Goal: Task Accomplishment & Management: Complete application form

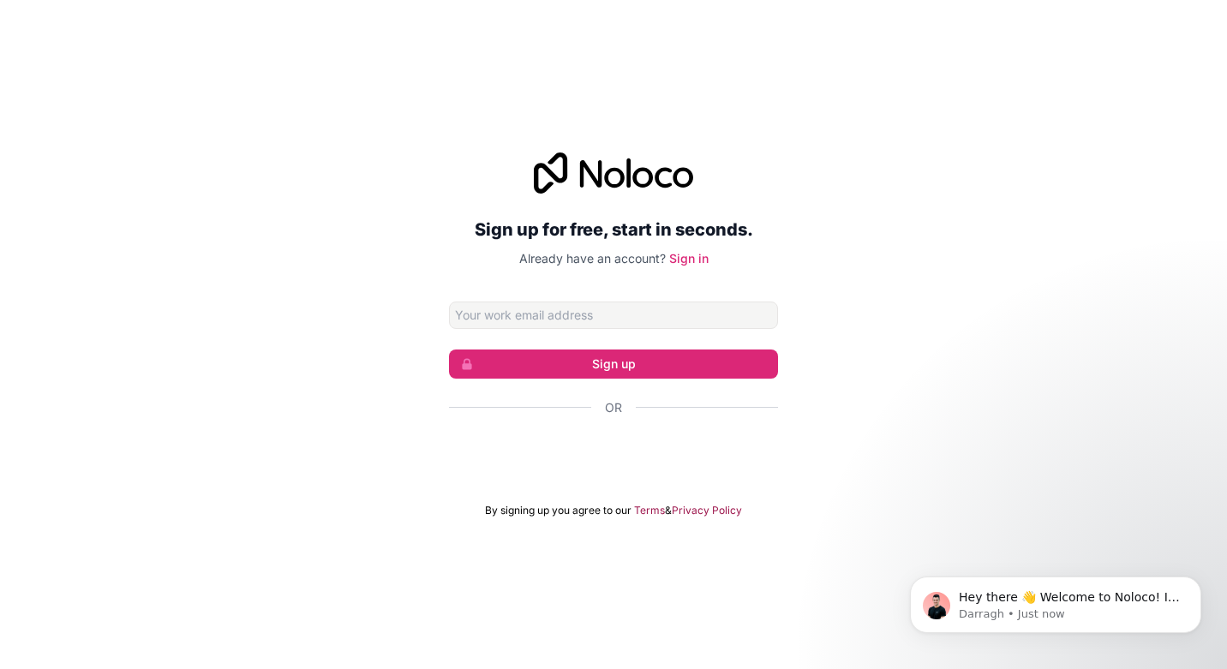
click at [561, 321] on input "Email address" at bounding box center [613, 315] width 329 height 27
type input "[PERSON_NAME][EMAIL_ADDRESS][DOMAIN_NAME]"
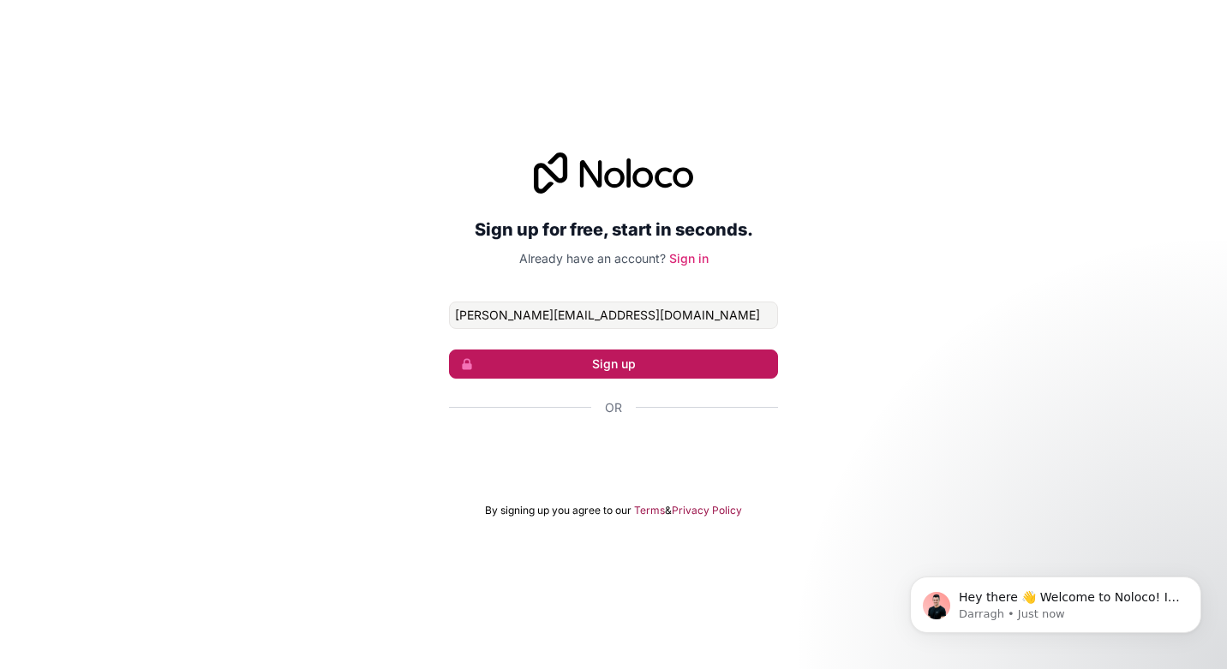
click at [607, 372] on button "Sign up" at bounding box center [613, 364] width 329 height 29
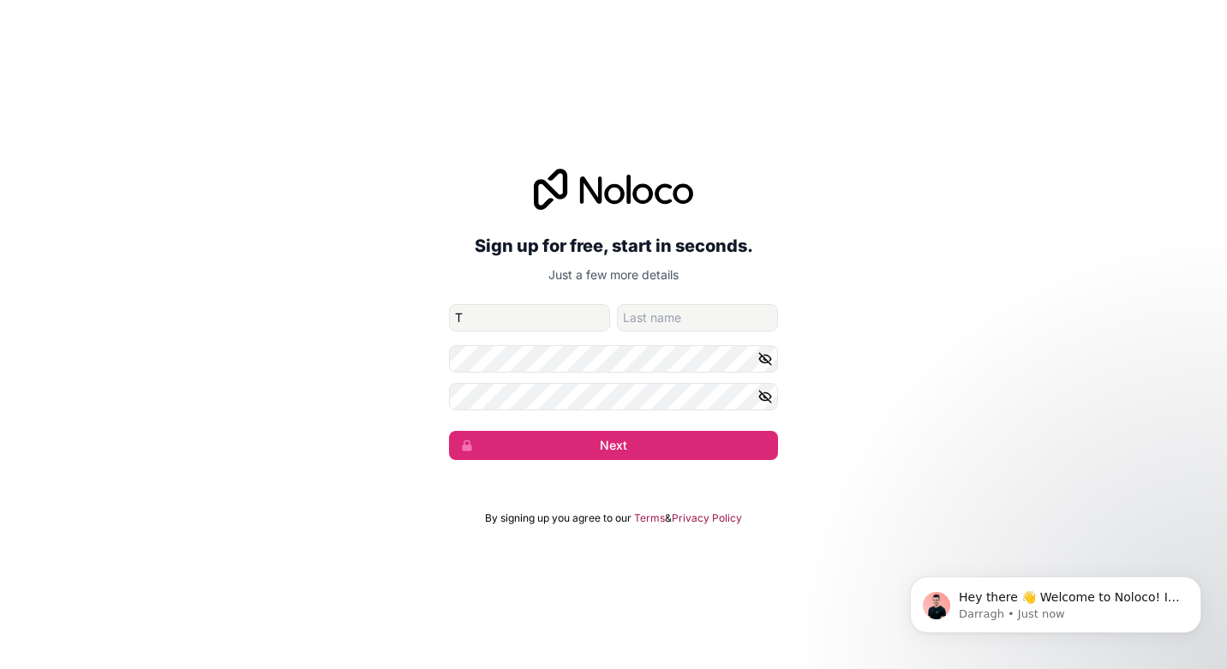
type input "[PERSON_NAME]"
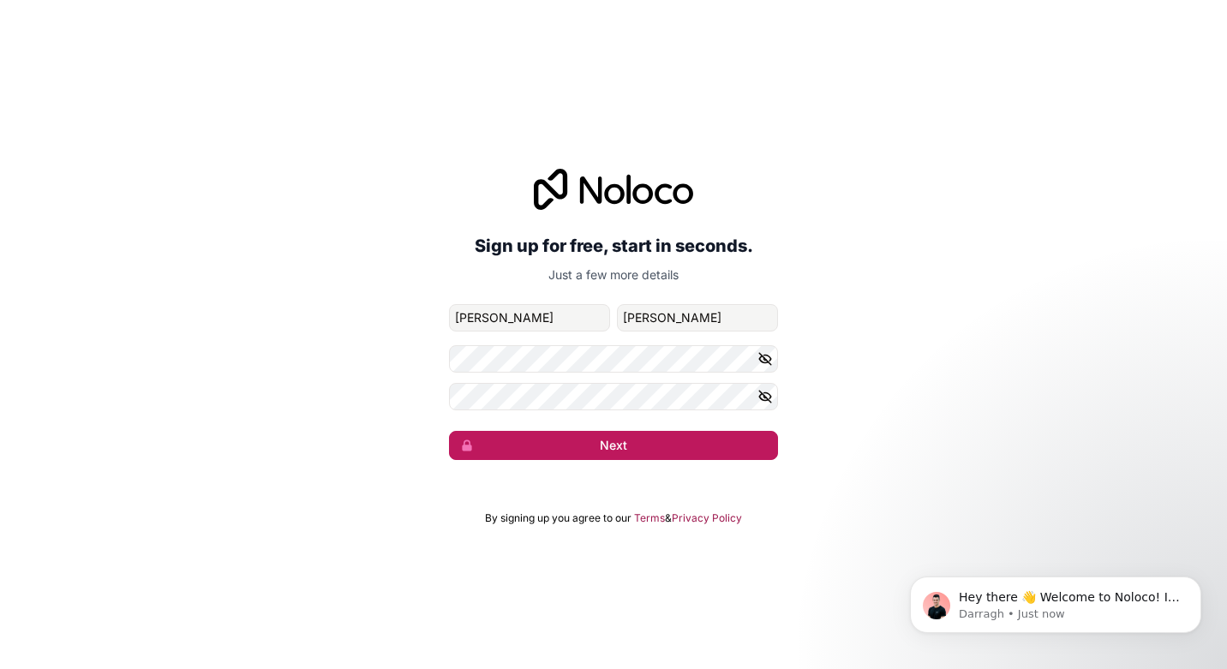
click at [582, 458] on button "Next" at bounding box center [613, 445] width 329 height 29
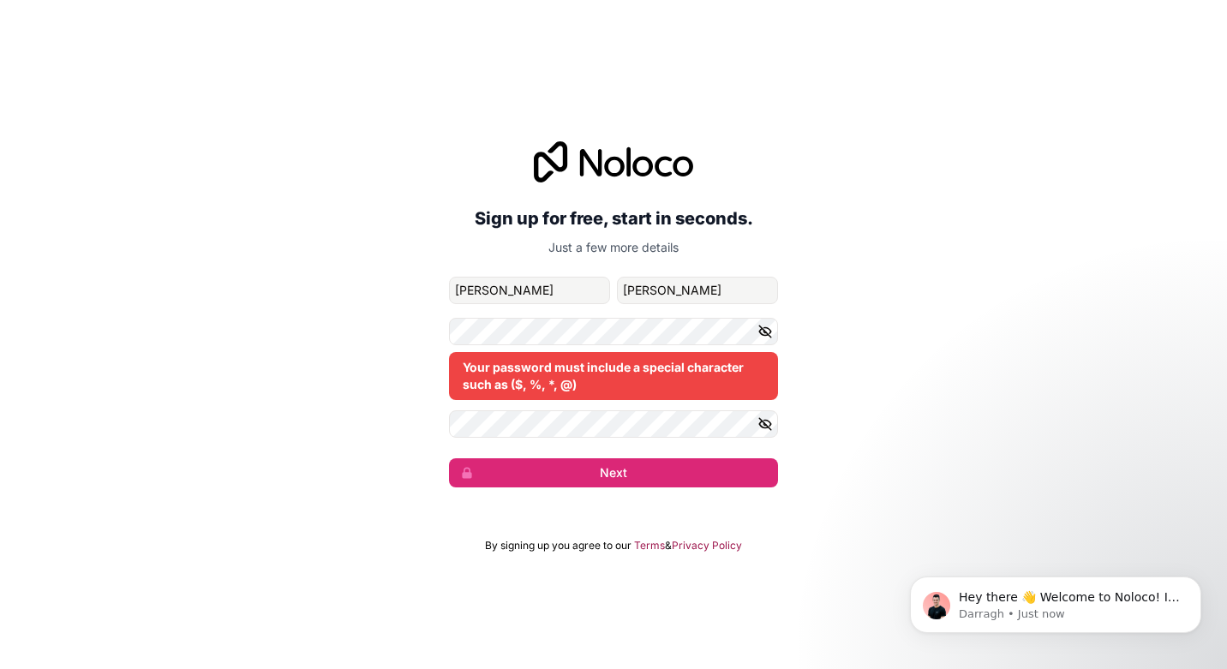
click at [761, 333] on icon "button" at bounding box center [765, 331] width 12 height 8
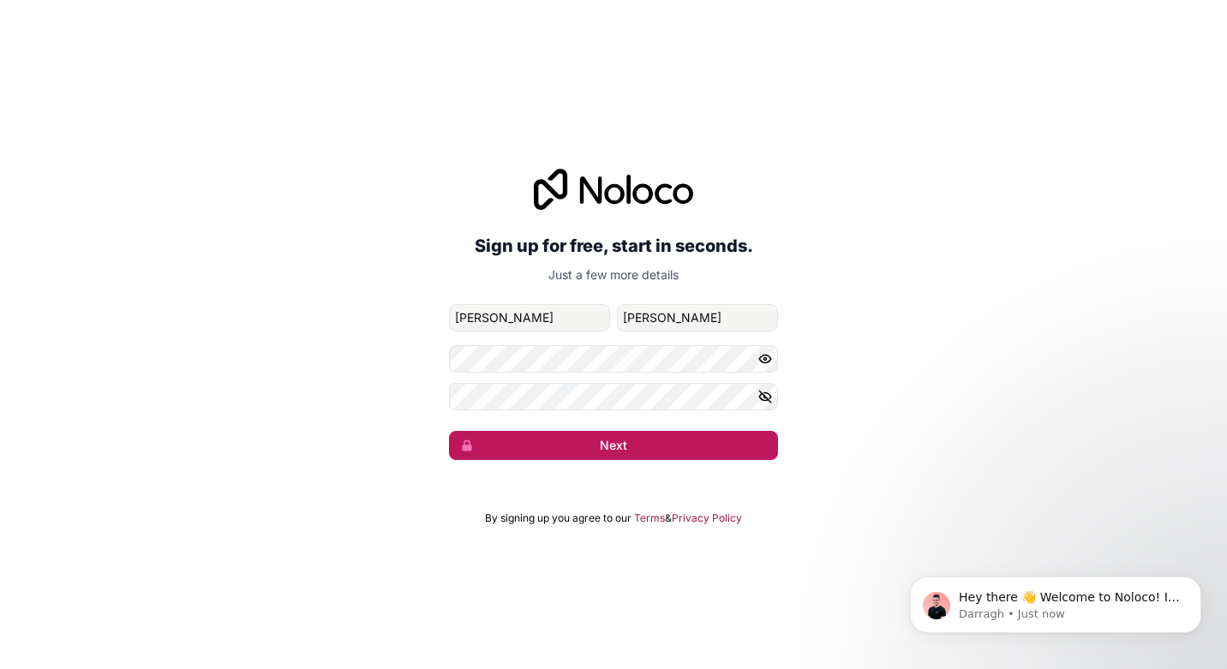
click at [698, 437] on button "Next" at bounding box center [613, 445] width 329 height 29
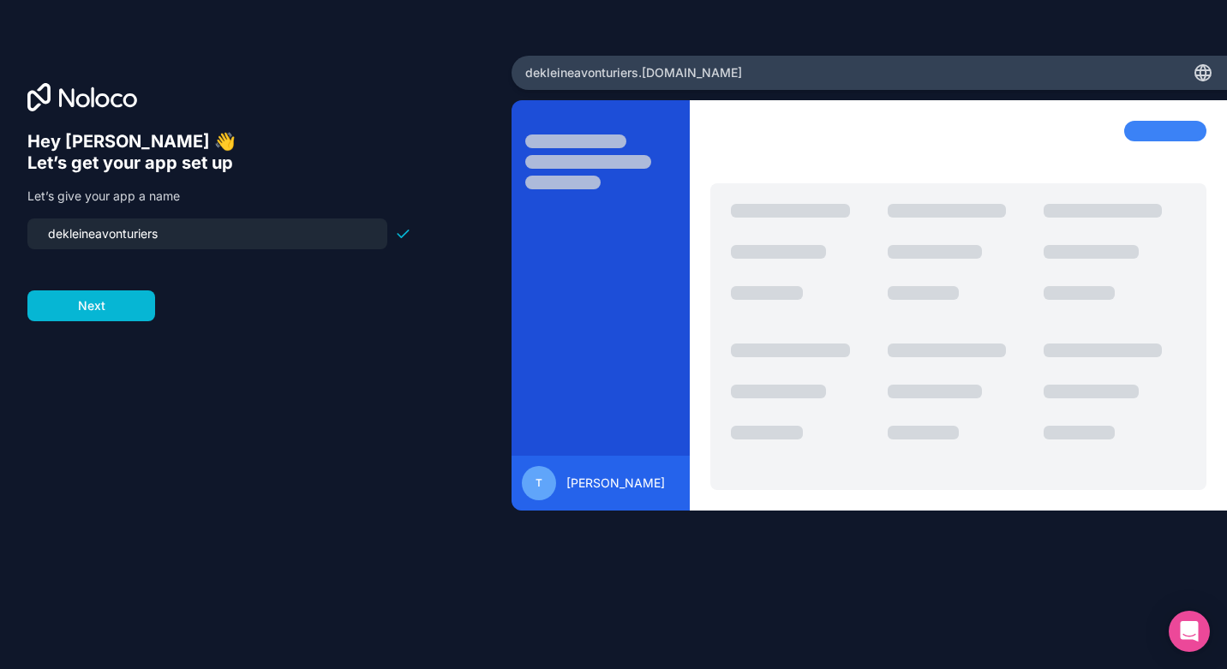
click at [170, 238] on input "dekleineavonturiers" at bounding box center [207, 234] width 339 height 24
type input "serverstudent"
click at [92, 298] on button "Next" at bounding box center [91, 306] width 128 height 31
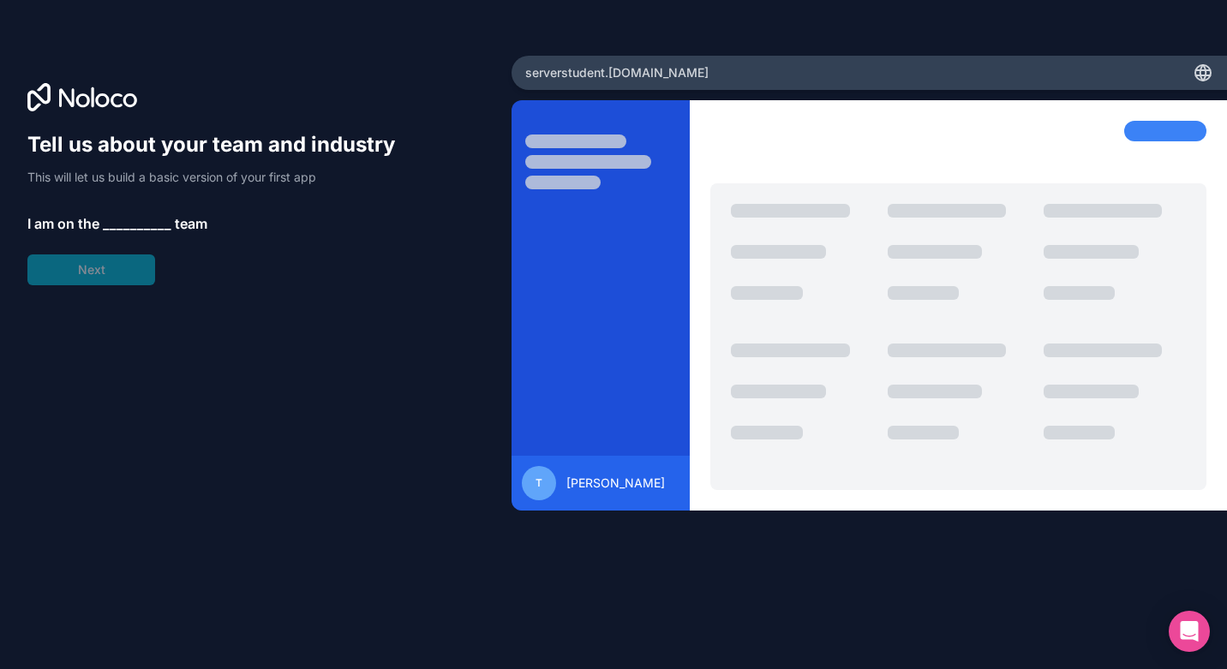
click at [147, 225] on span "__________" at bounding box center [137, 223] width 69 height 21
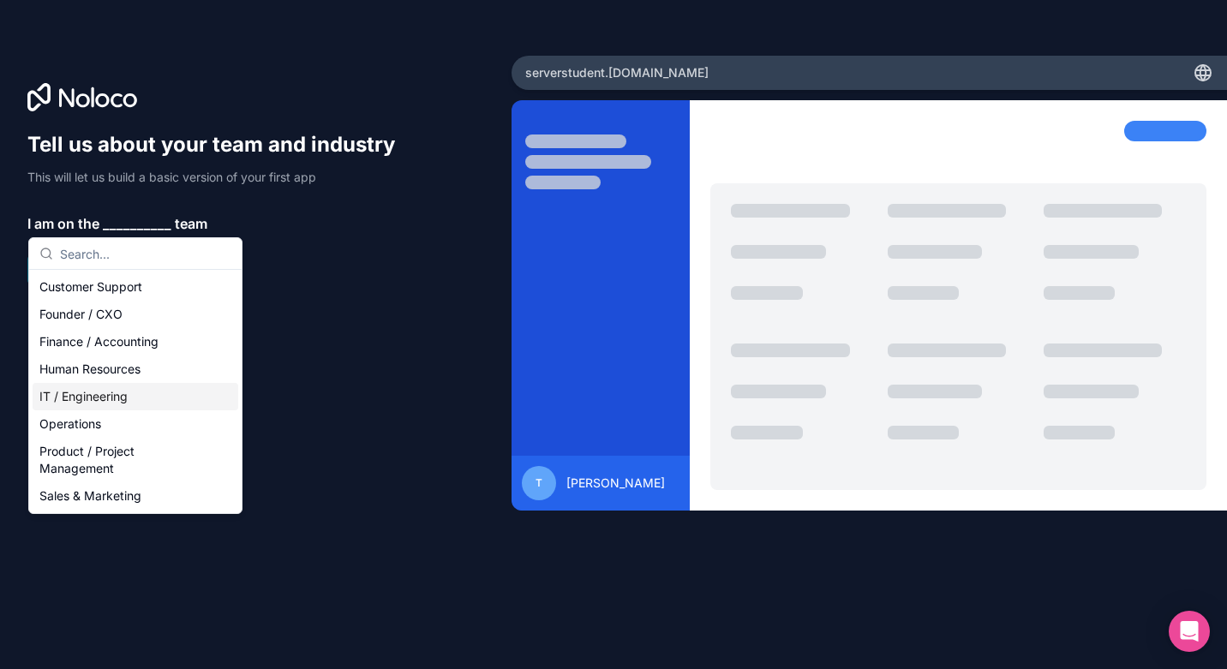
click at [110, 395] on div "IT / Engineering" at bounding box center [136, 396] width 206 height 27
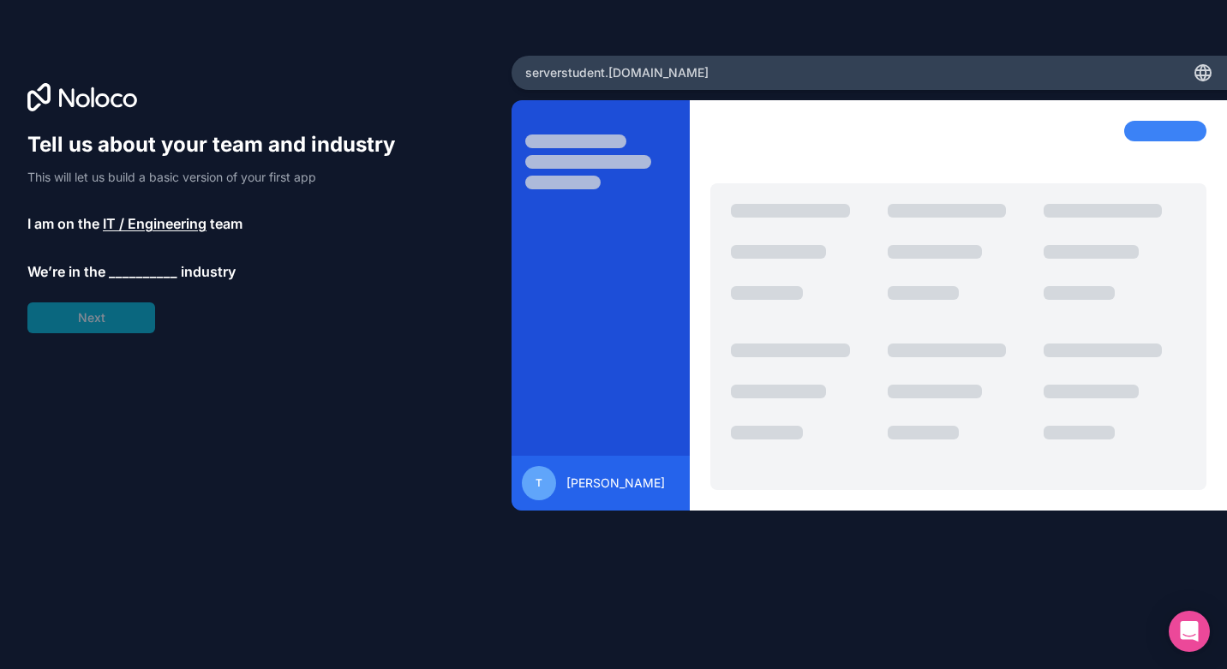
click at [122, 274] on span "__________" at bounding box center [143, 271] width 69 height 21
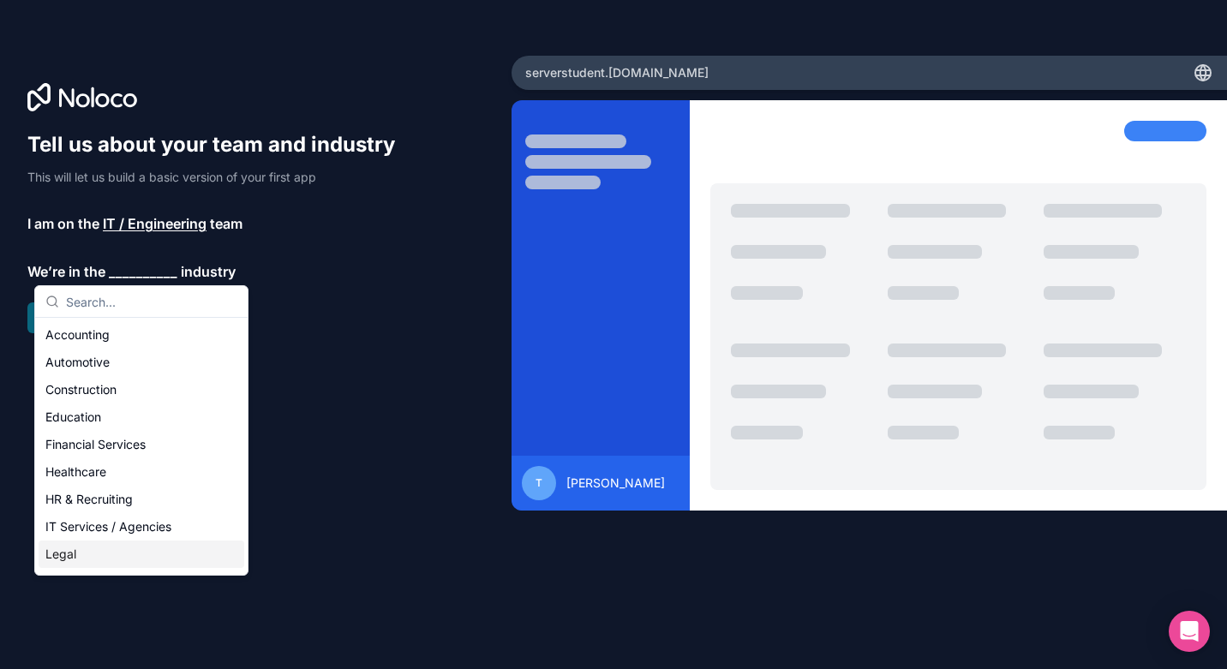
click at [111, 555] on div "Legal" at bounding box center [142, 554] width 206 height 27
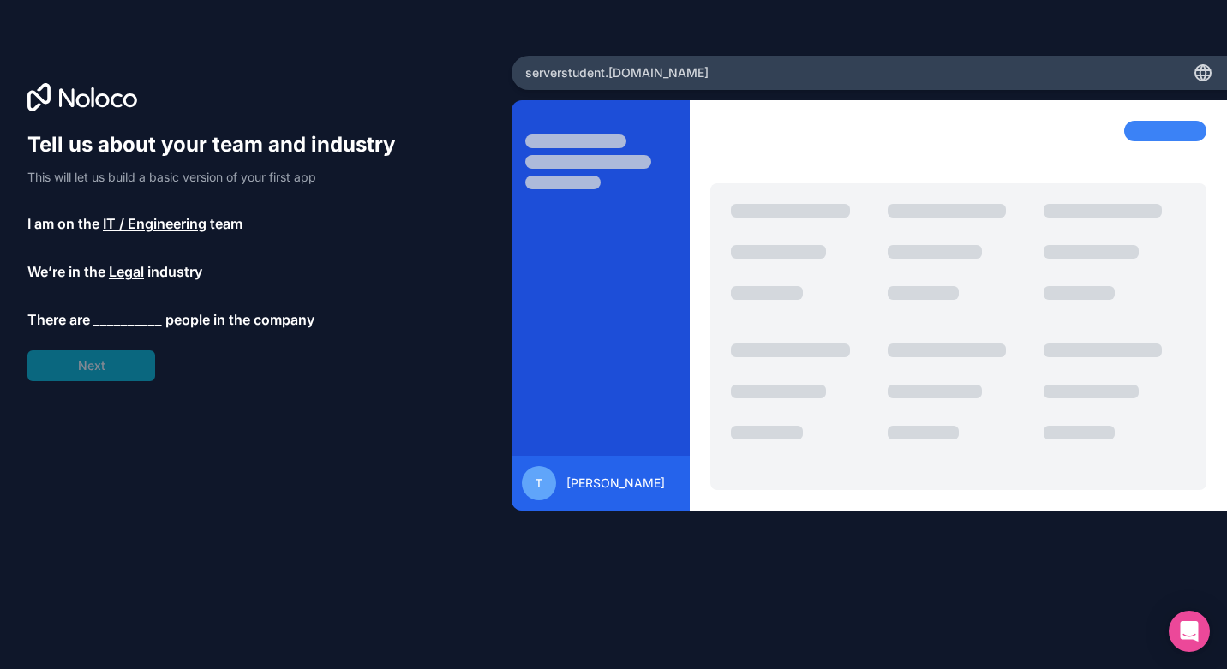
click at [133, 320] on span "__________" at bounding box center [127, 319] width 69 height 21
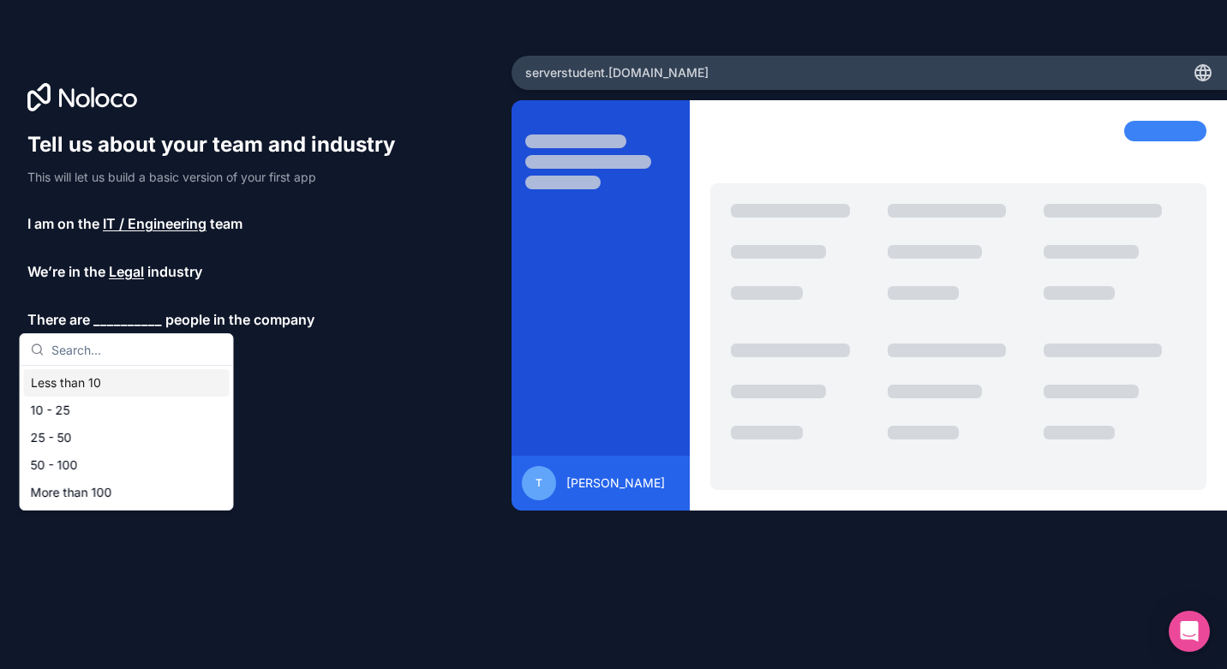
click at [132, 381] on div "Less than 10" at bounding box center [127, 382] width 206 height 27
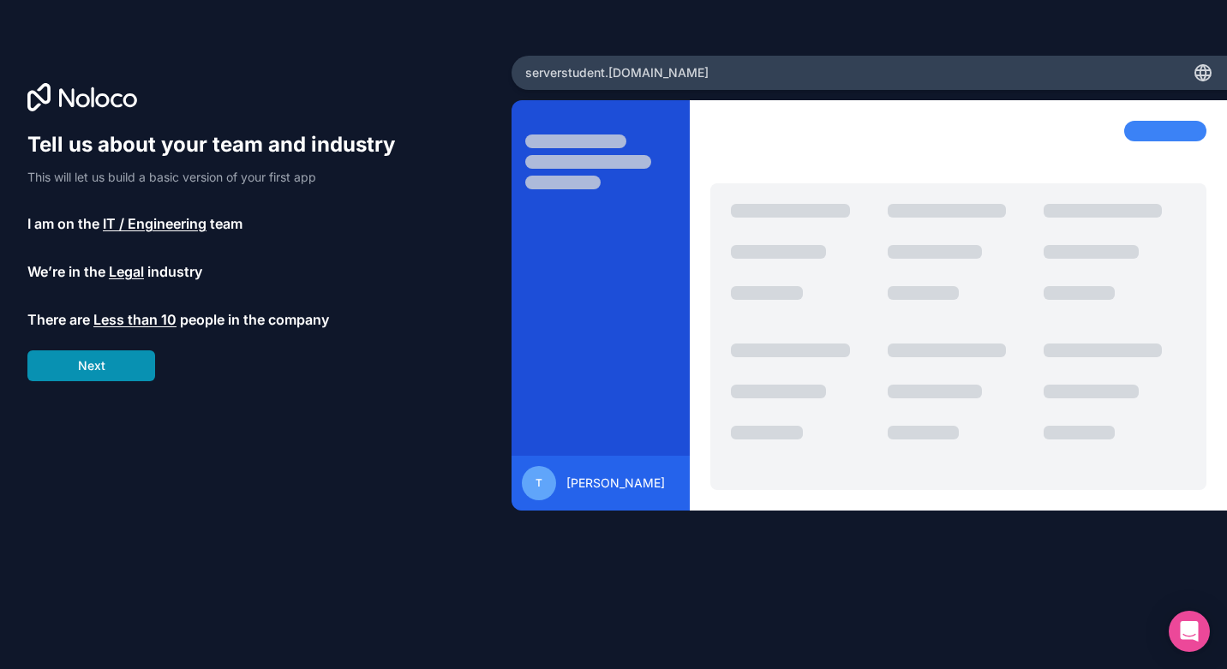
click at [86, 370] on button "Next" at bounding box center [91, 366] width 128 height 31
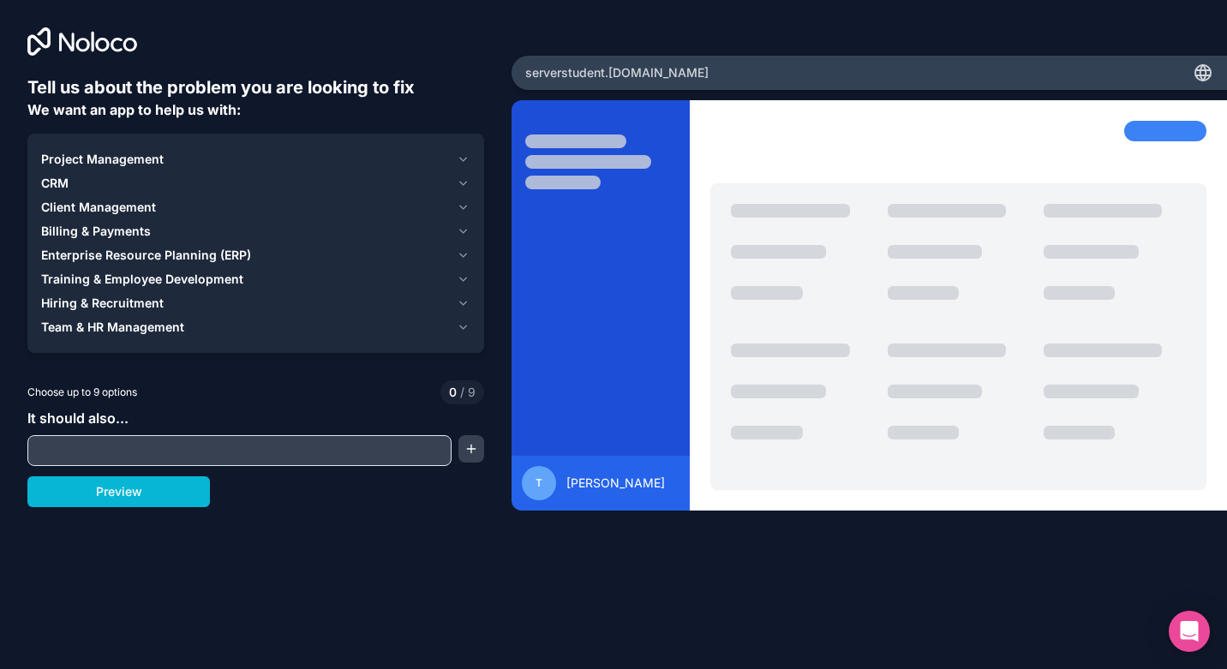
click at [207, 448] on input "text" at bounding box center [240, 451] width 416 height 24
click at [177, 485] on button "Preview" at bounding box center [118, 492] width 183 height 31
click at [197, 202] on div "Client Management" at bounding box center [245, 207] width 409 height 17
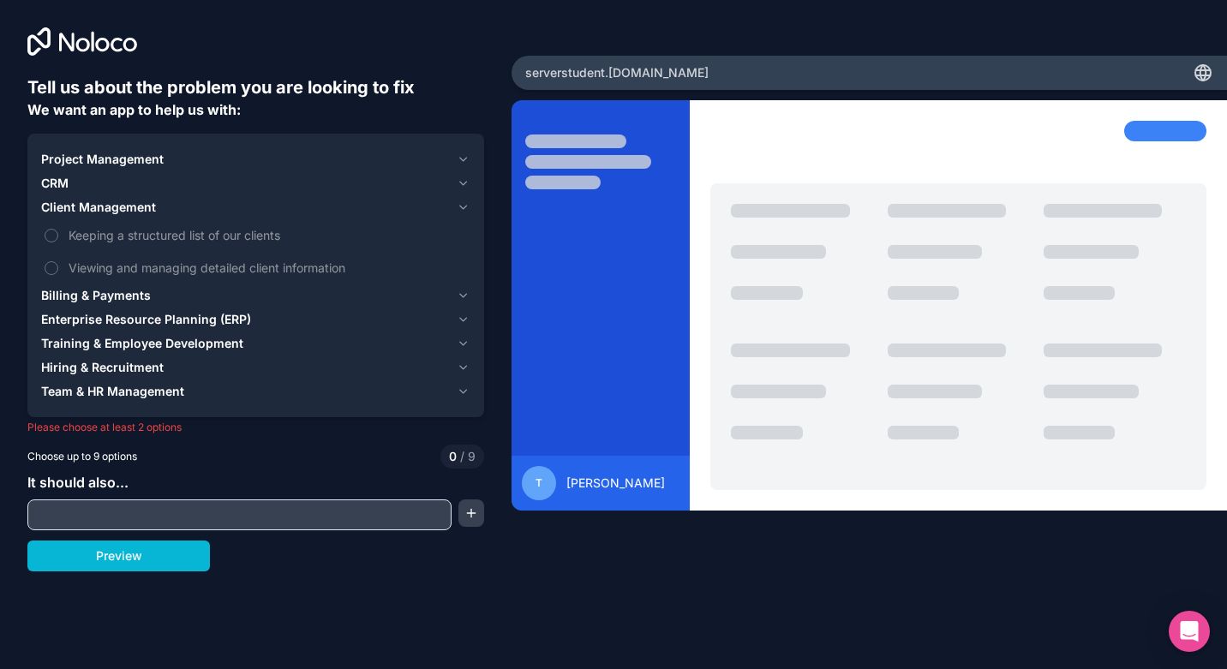
click at [252, 175] on div "CRM" at bounding box center [245, 183] width 409 height 17
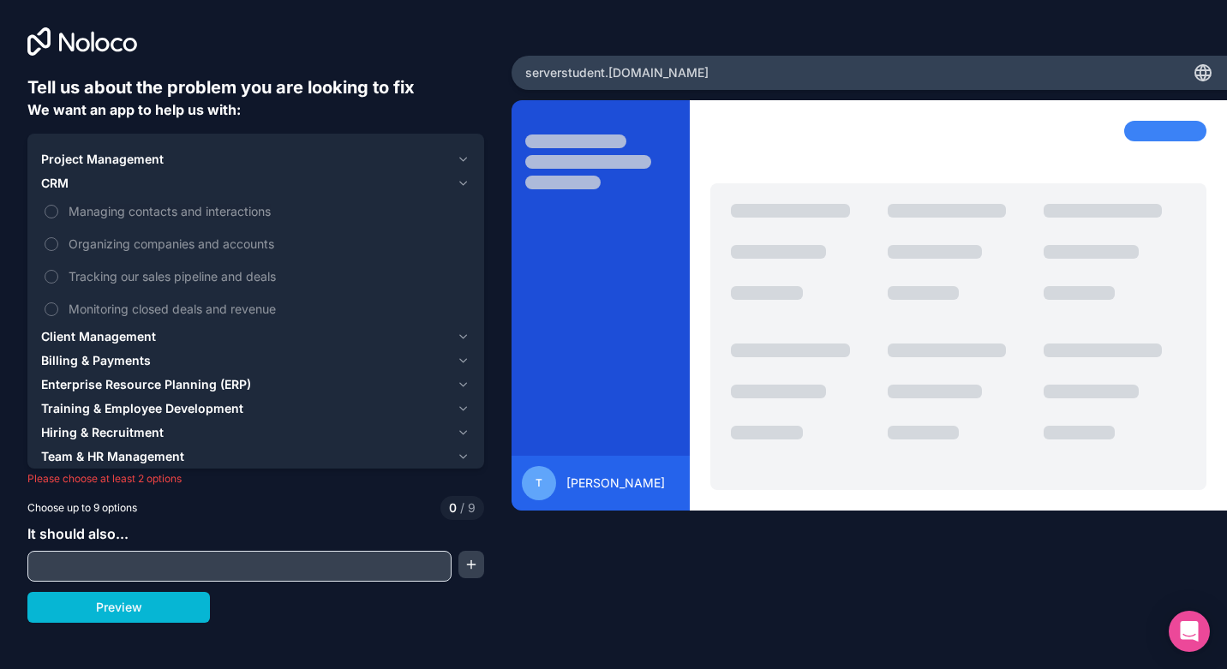
click at [250, 165] on div "Project Management" at bounding box center [245, 159] width 409 height 17
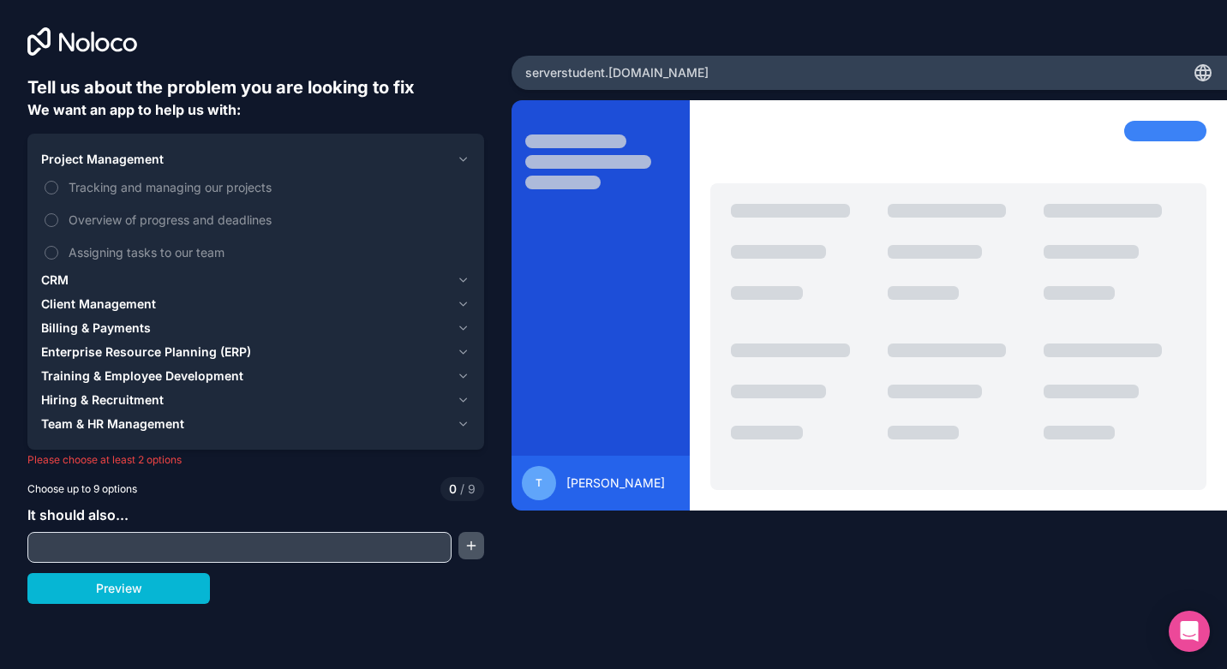
click at [475, 552] on button "button" at bounding box center [472, 545] width 26 height 27
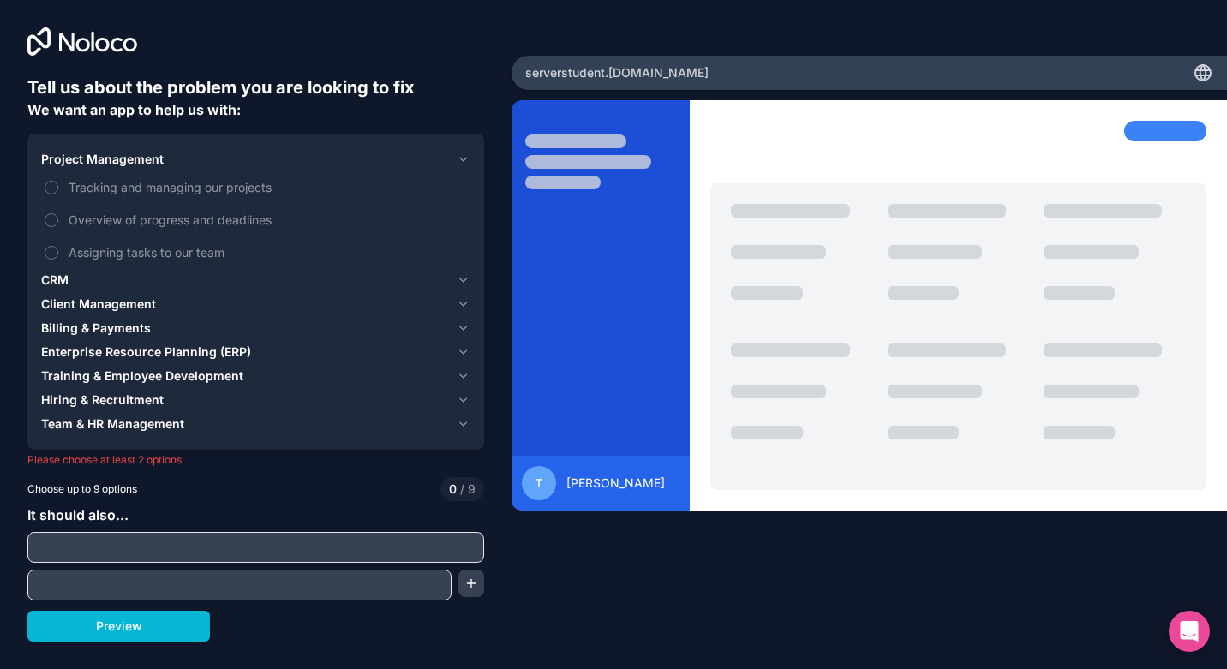
click at [289, 580] on input "text" at bounding box center [240, 585] width 416 height 24
click at [288, 560] on div at bounding box center [255, 547] width 457 height 31
click at [287, 552] on input "text" at bounding box center [256, 548] width 448 height 24
click at [124, 612] on button "Preview" at bounding box center [118, 626] width 183 height 31
click at [128, 562] on div at bounding box center [255, 547] width 457 height 31
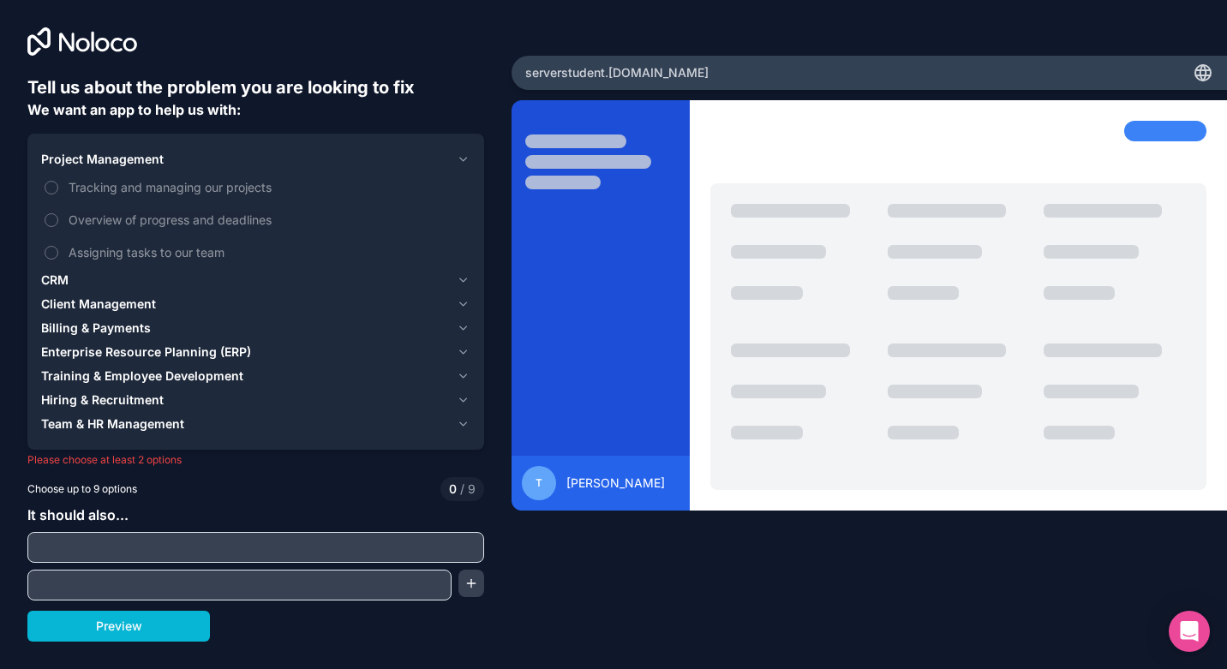
click at [130, 522] on div "It should also..." at bounding box center [255, 553] width 457 height 96
click at [134, 534] on div at bounding box center [255, 547] width 457 height 31
click at [138, 553] on input "text" at bounding box center [256, 548] width 448 height 24
type input "jsdkkskmksm"
click at [153, 634] on button "Preview" at bounding box center [118, 626] width 183 height 31
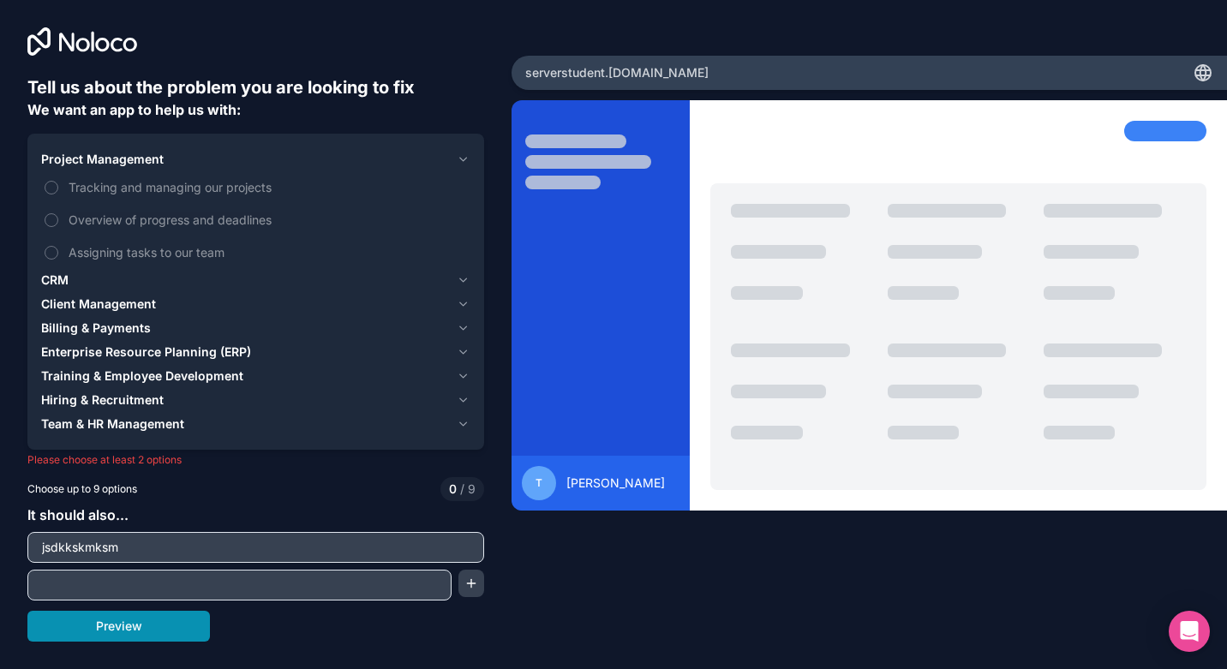
click at [159, 620] on button "Preview" at bounding box center [118, 626] width 183 height 31
click at [57, 243] on label "Assigning tasks to our team" at bounding box center [255, 253] width 429 height 32
click at [57, 246] on button "Assigning tasks to our team" at bounding box center [52, 253] width 14 height 14
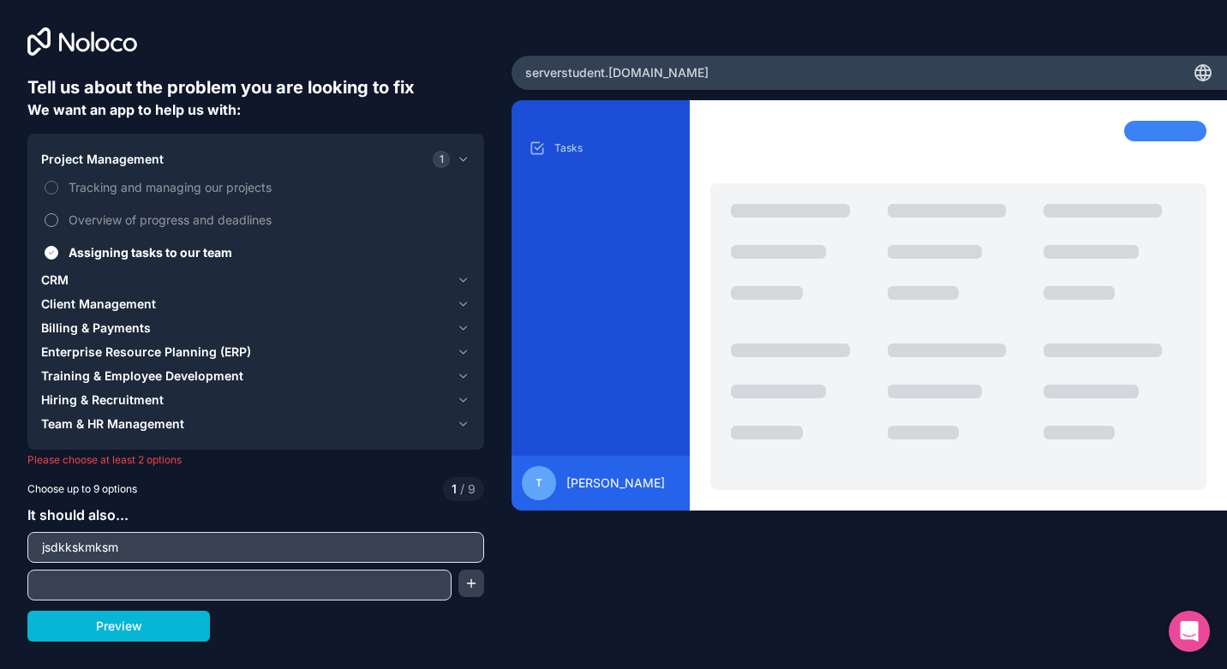
click at [57, 219] on button "Overview of progress and deadlines" at bounding box center [52, 220] width 14 height 14
click at [108, 543] on input "jsdkkskmksm" at bounding box center [256, 548] width 448 height 24
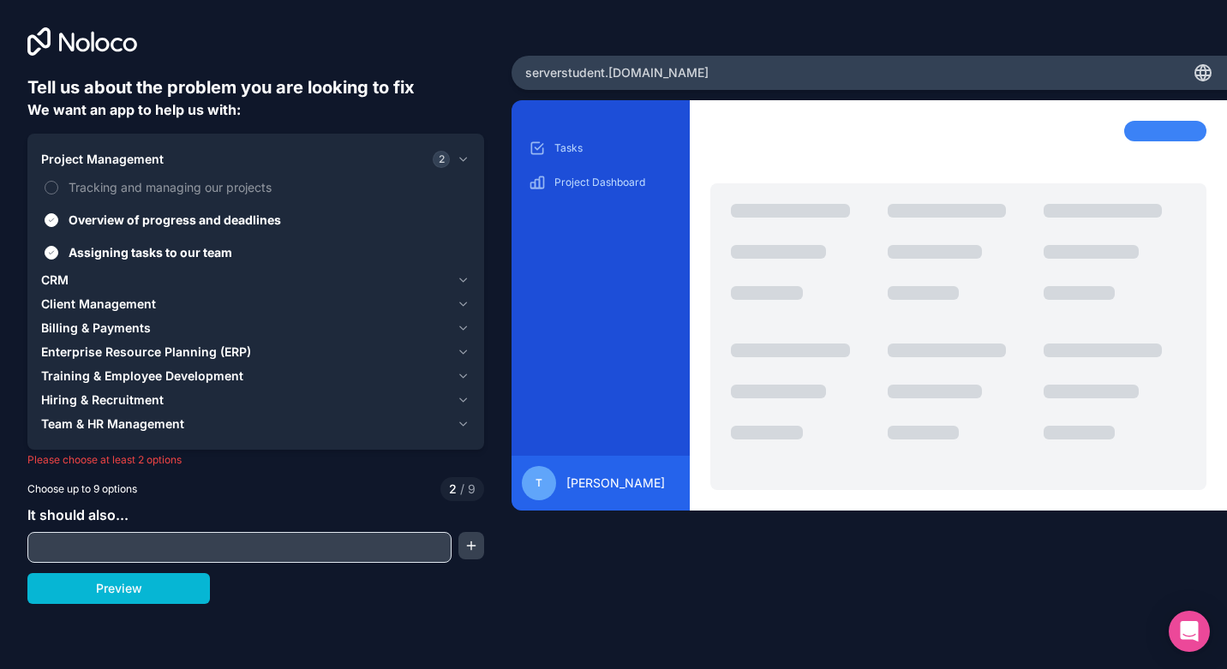
click at [158, 604] on div "Tell us about the problem you are looking to fix We want an app to help us with…" at bounding box center [613, 334] width 1227 height 669
click at [149, 585] on button "Preview" at bounding box center [118, 588] width 183 height 31
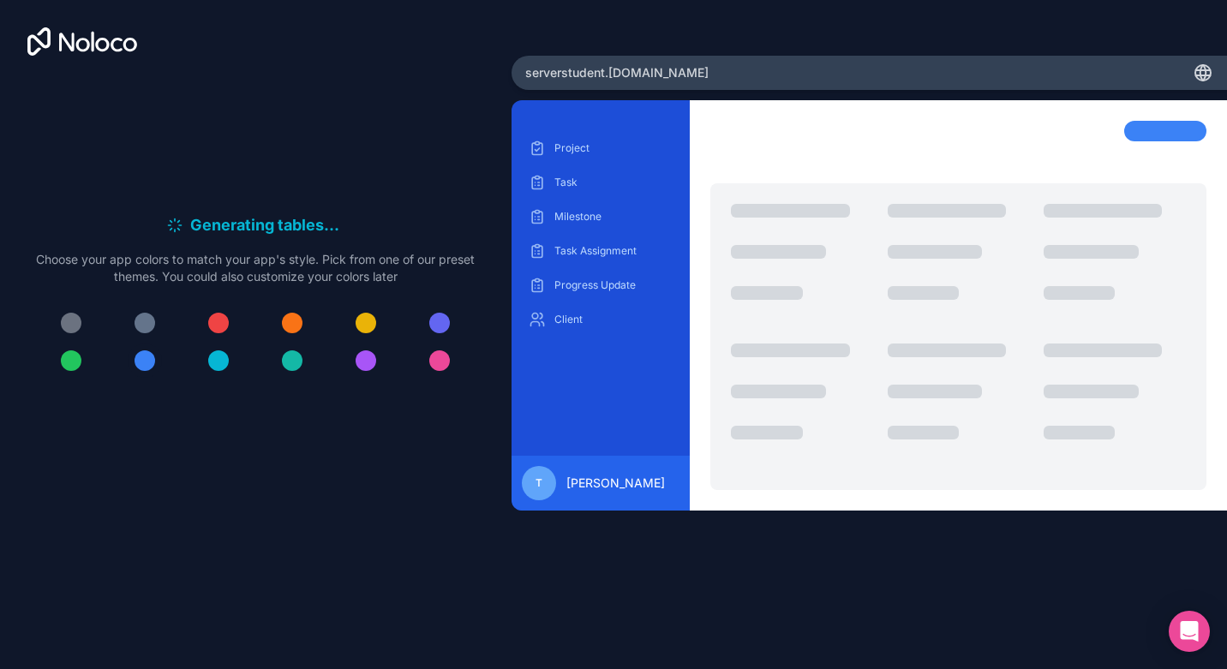
click at [140, 345] on button at bounding box center [145, 361] width 34 height 34
click at [140, 362] on div at bounding box center [145, 361] width 21 height 21
click at [139, 357] on div at bounding box center [145, 361] width 21 height 21
